Goal: Use online tool/utility: Utilize a website feature to perform a specific function

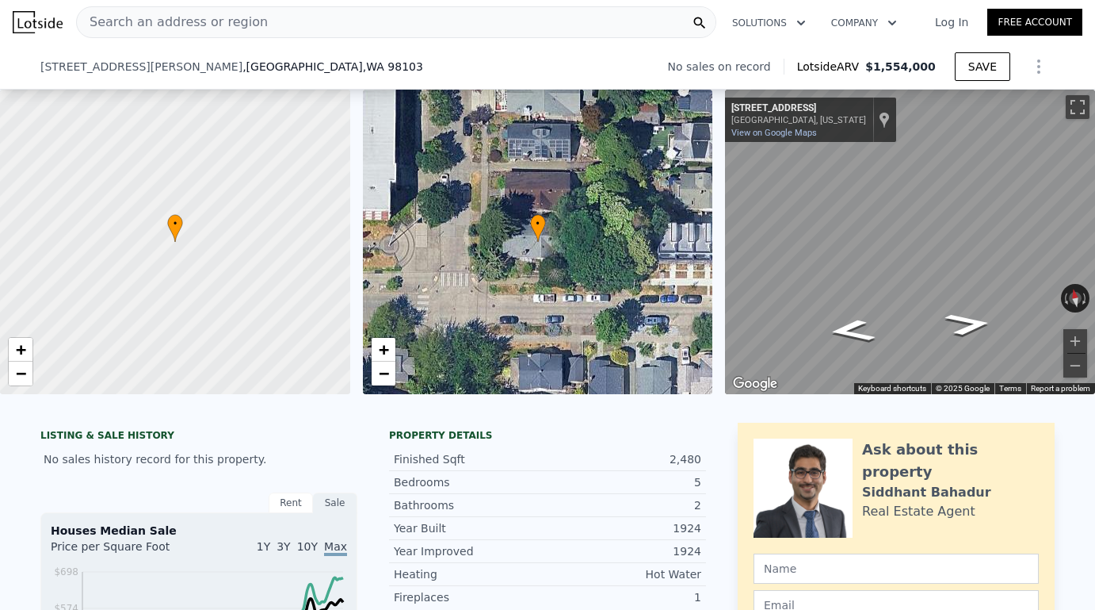
scroll to position [522, 0]
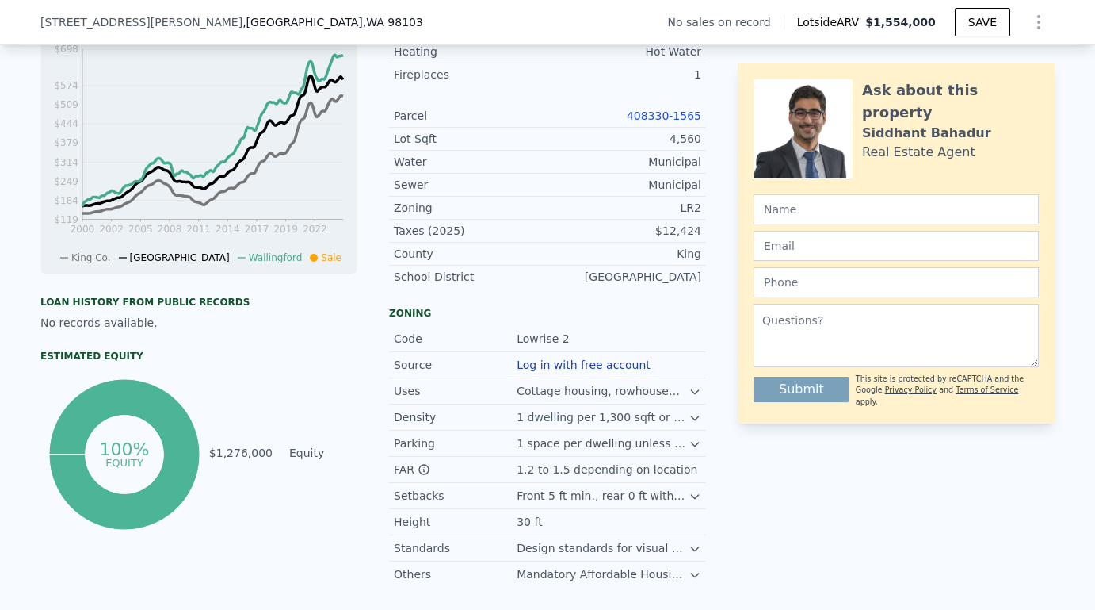
click at [686, 112] on link "408330-1565" at bounding box center [664, 115] width 75 height 13
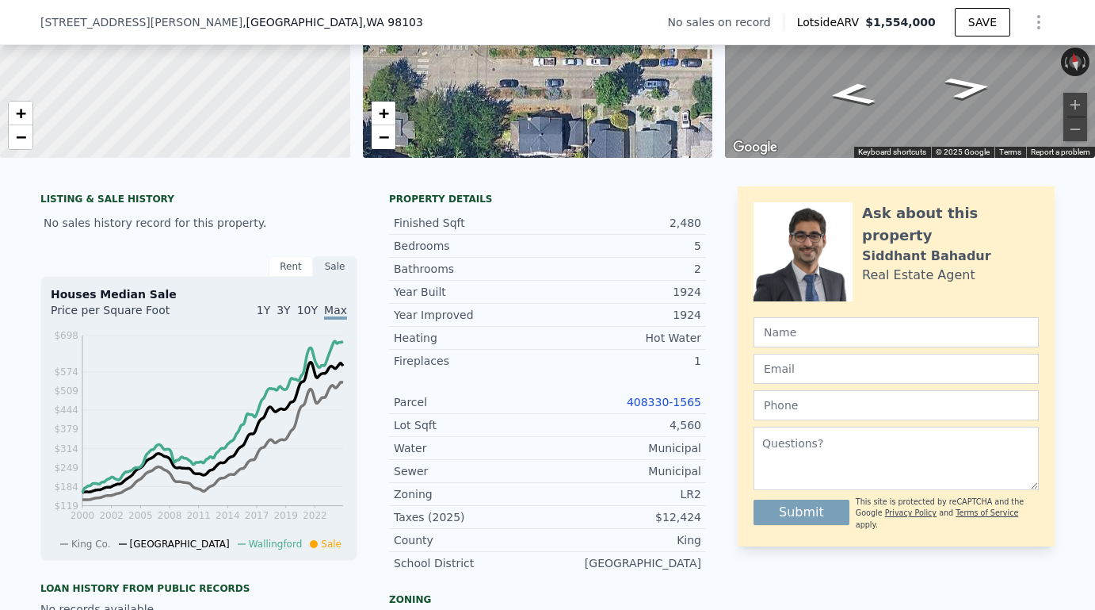
scroll to position [187, 0]
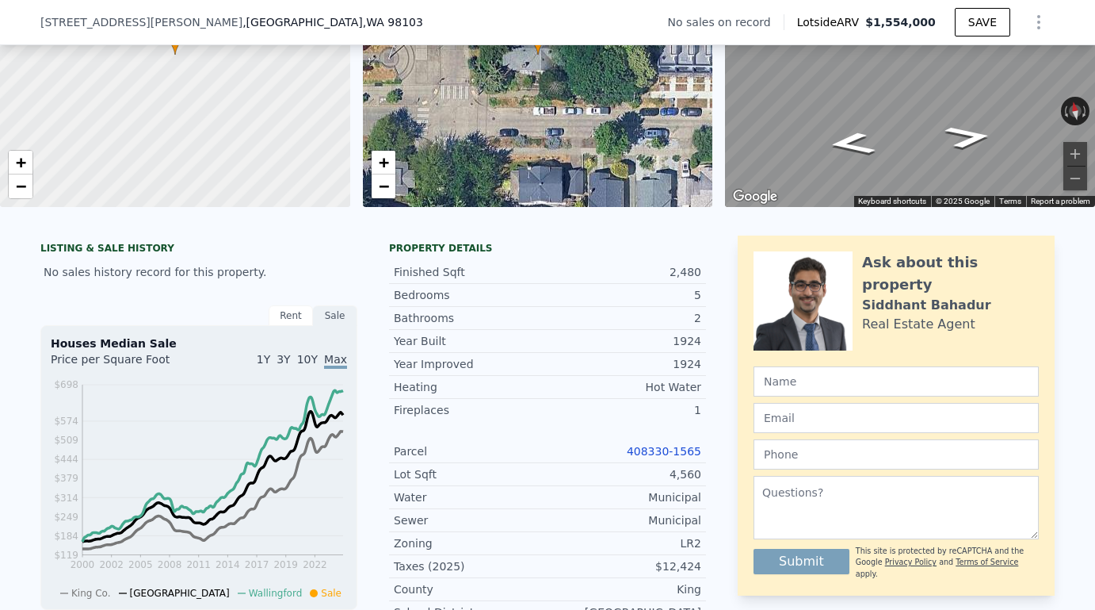
click at [1045, 37] on div at bounding box center [1036, 22] width 38 height 32
click at [1040, 23] on icon "Show Options" at bounding box center [1039, 22] width 2 height 13
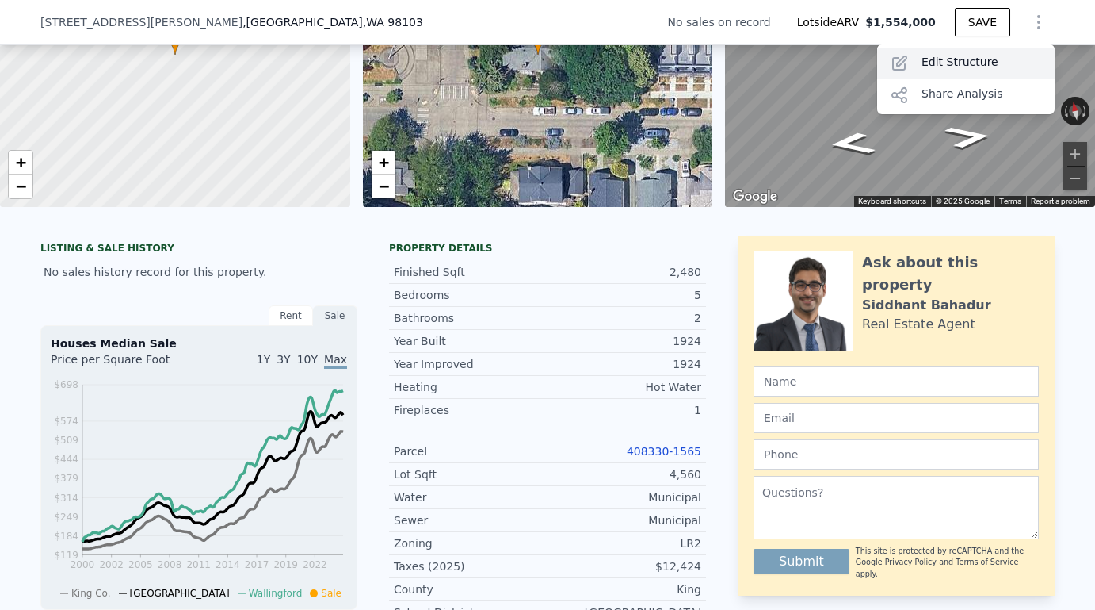
click at [1005, 65] on div "Edit Structure" at bounding box center [966, 64] width 178 height 32
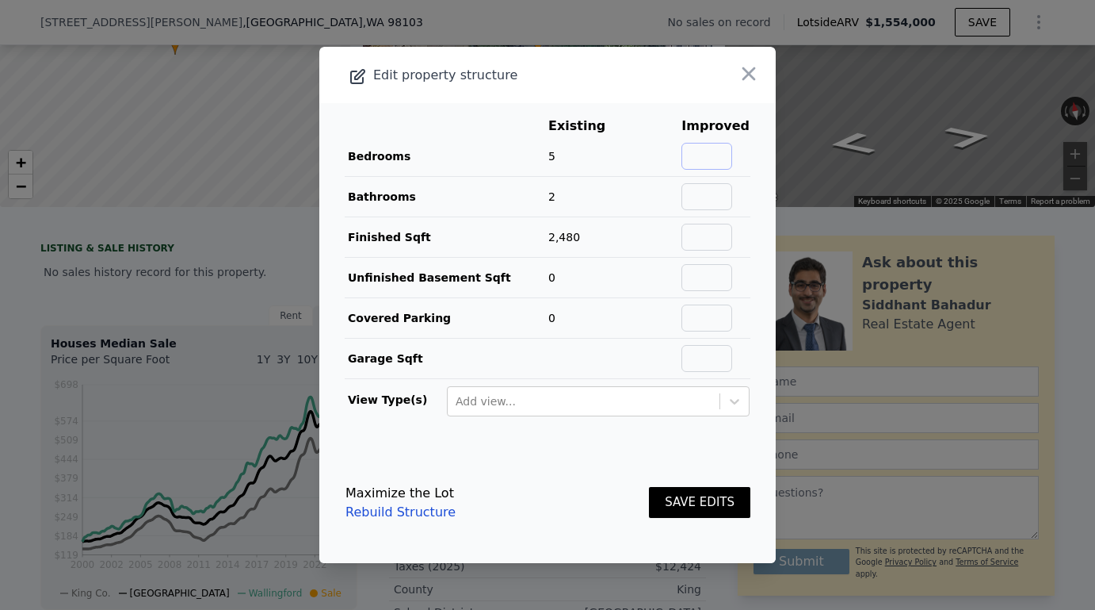
click at [705, 154] on input "text" at bounding box center [707, 156] width 51 height 27
type input "5"
type input "4"
type input "2"
type input "3880"
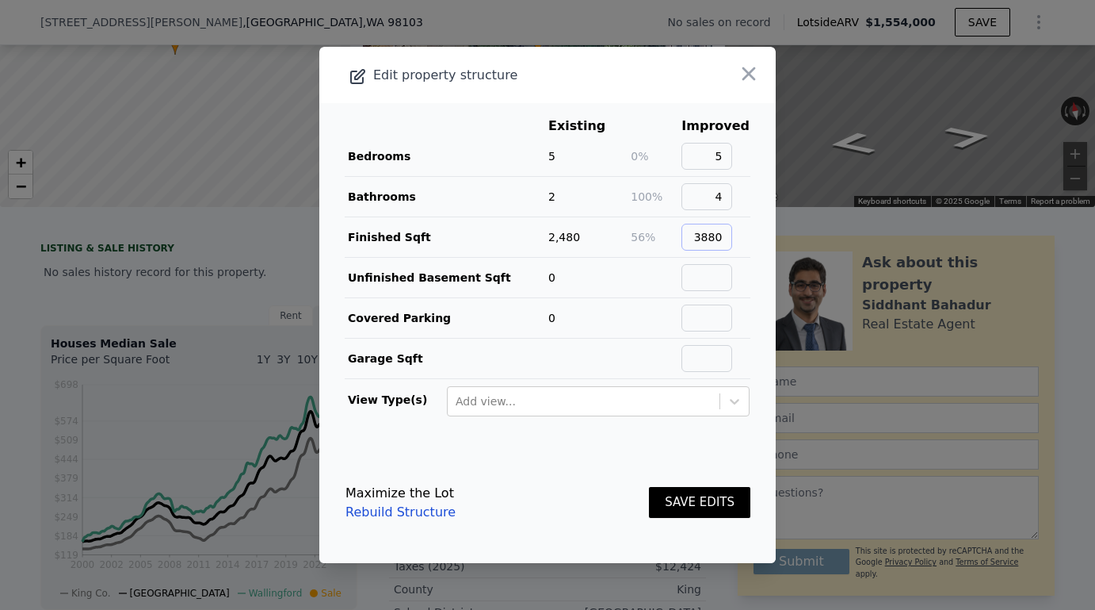
click at [649, 487] on button "SAVE EDITS" at bounding box center [699, 502] width 101 height 31
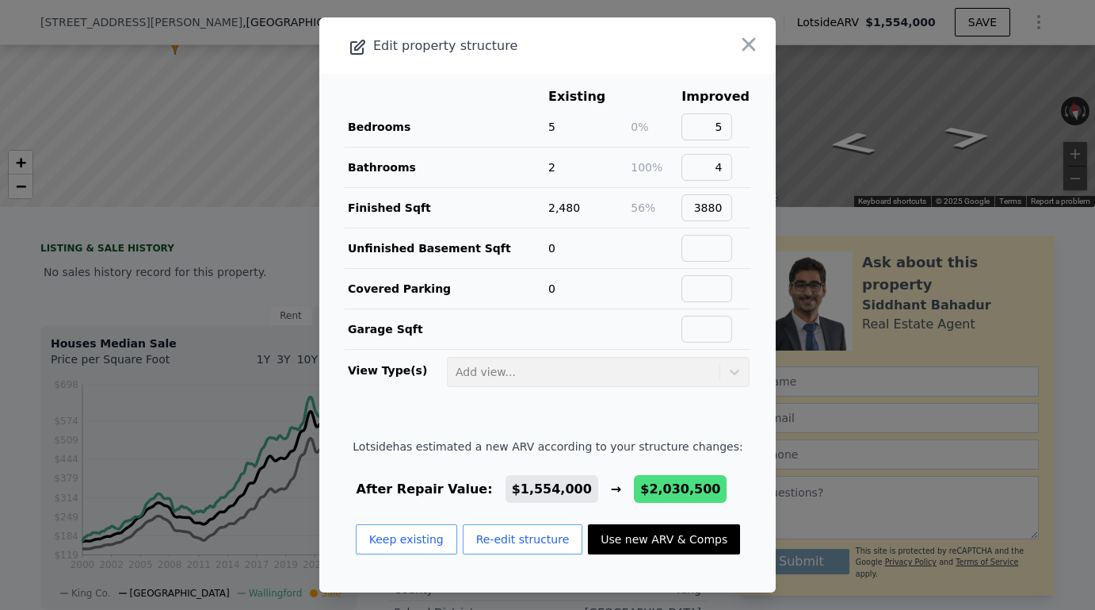
click at [684, 529] on button "Use new ARV & Comps" at bounding box center [664, 539] width 152 height 30
type input "4"
type input "6"
type input "2"
type input "3.5"
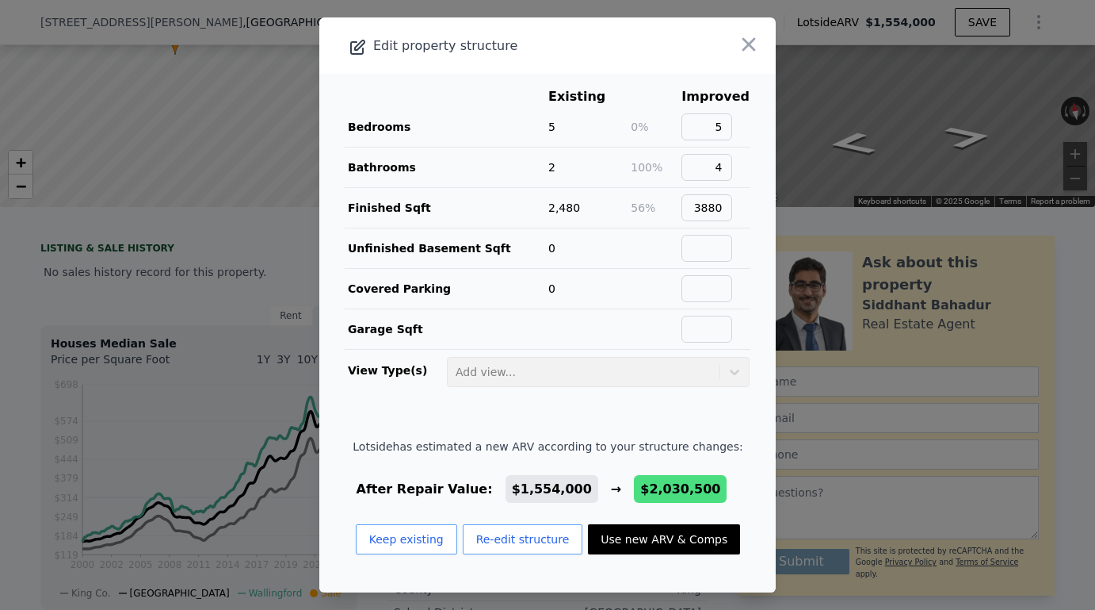
type input "2950"
type input "4709"
type input "3648"
type input "8094"
type input "$ 2,030,500"
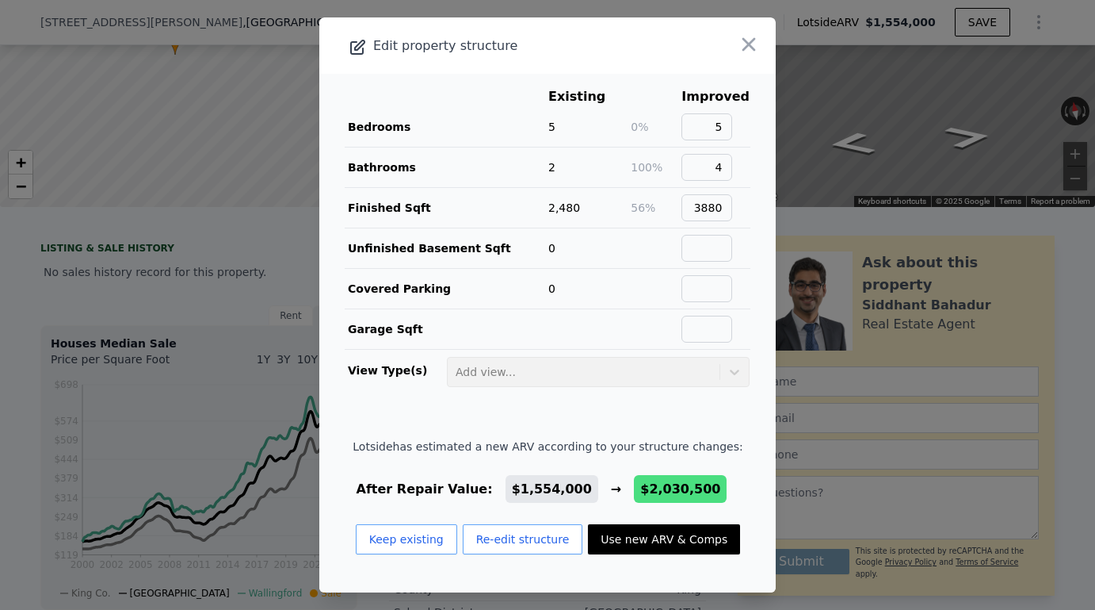
type input "$ 464,333"
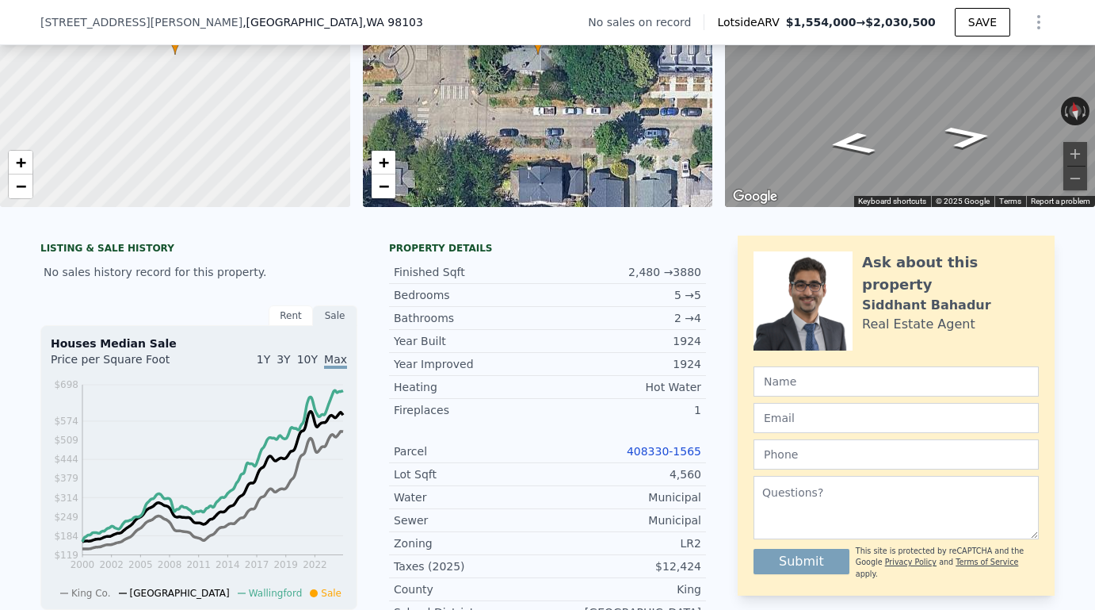
scroll to position [204, 0]
